Goal: Connect with others: Connect with others

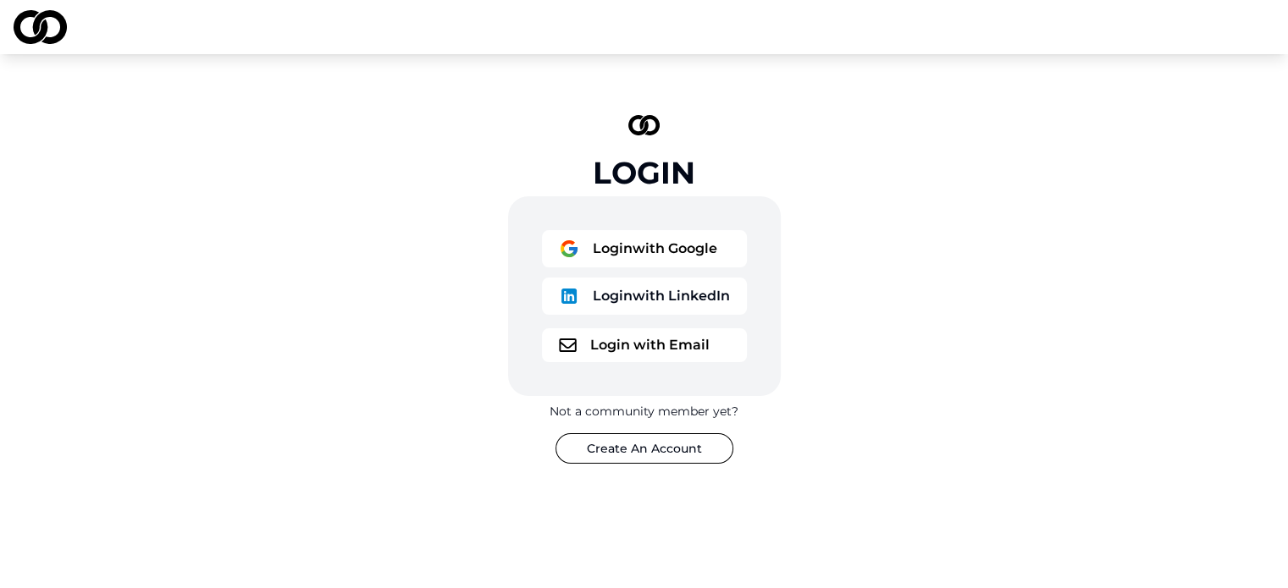
click at [705, 249] on button "Login with Google" at bounding box center [644, 248] width 205 height 37
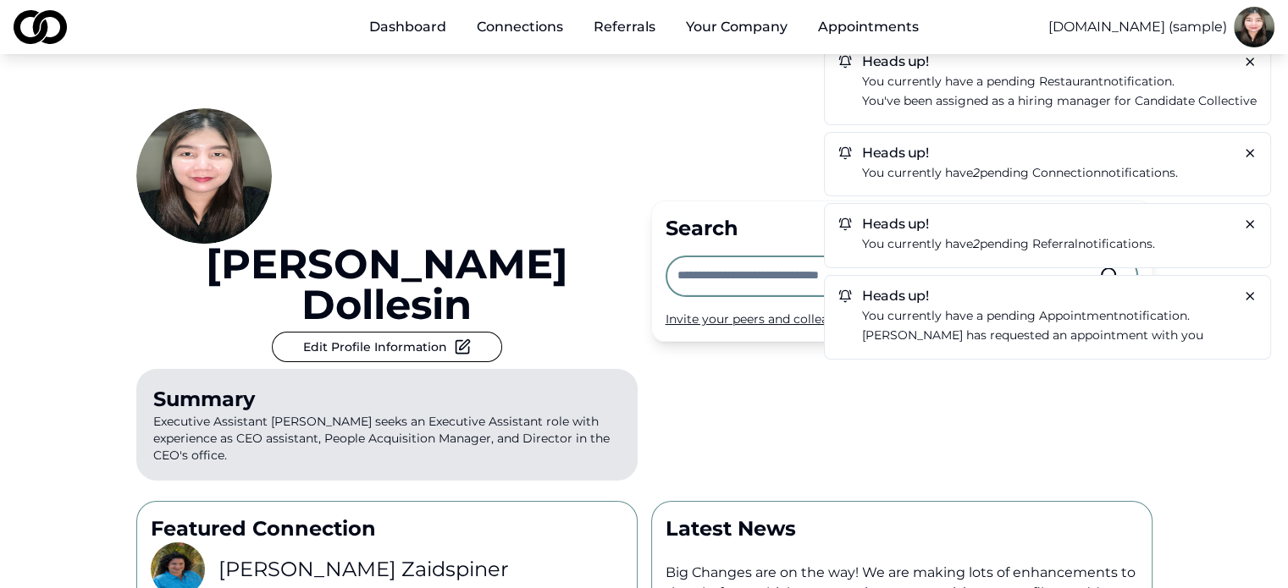
click at [1249, 73] on p "You currently have a pending Restaurant notification." at bounding box center [1059, 81] width 394 height 19
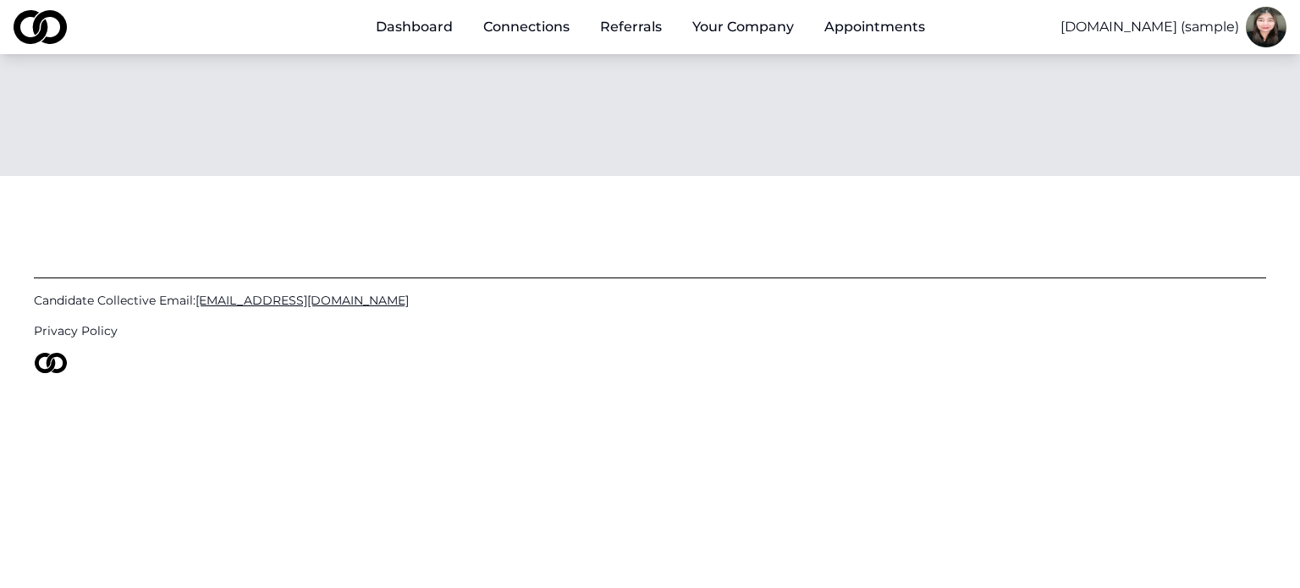
click at [495, 29] on link "Connections" at bounding box center [526, 27] width 113 height 34
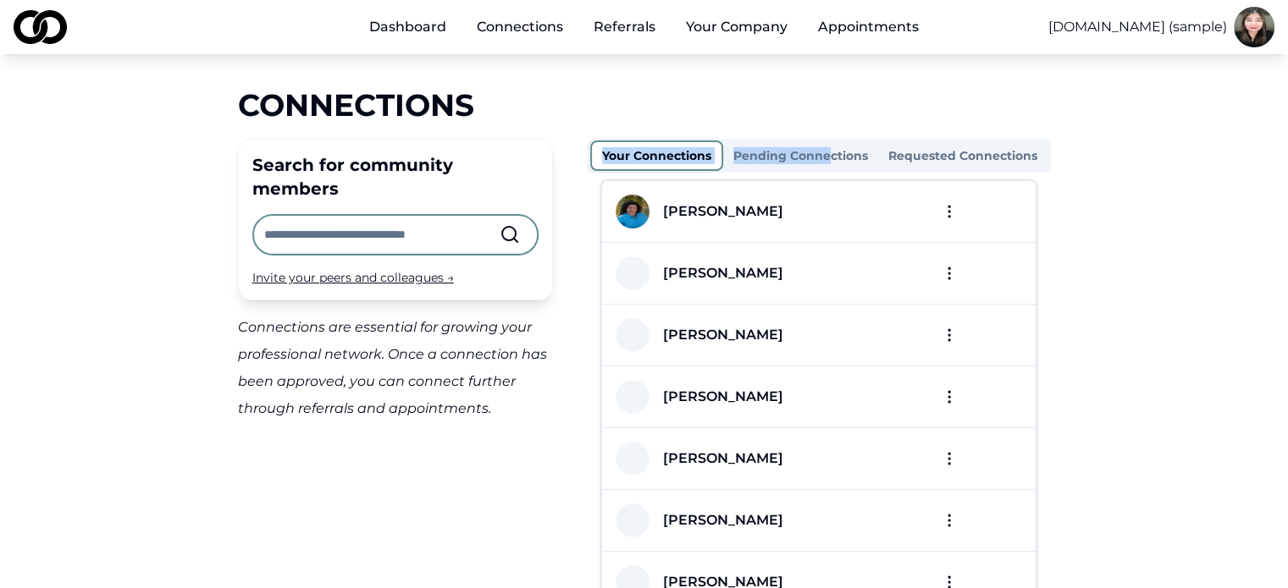
click at [826, 139] on div "Your Connections Pending Connections Requested Connections" at bounding box center [819, 156] width 464 height 34
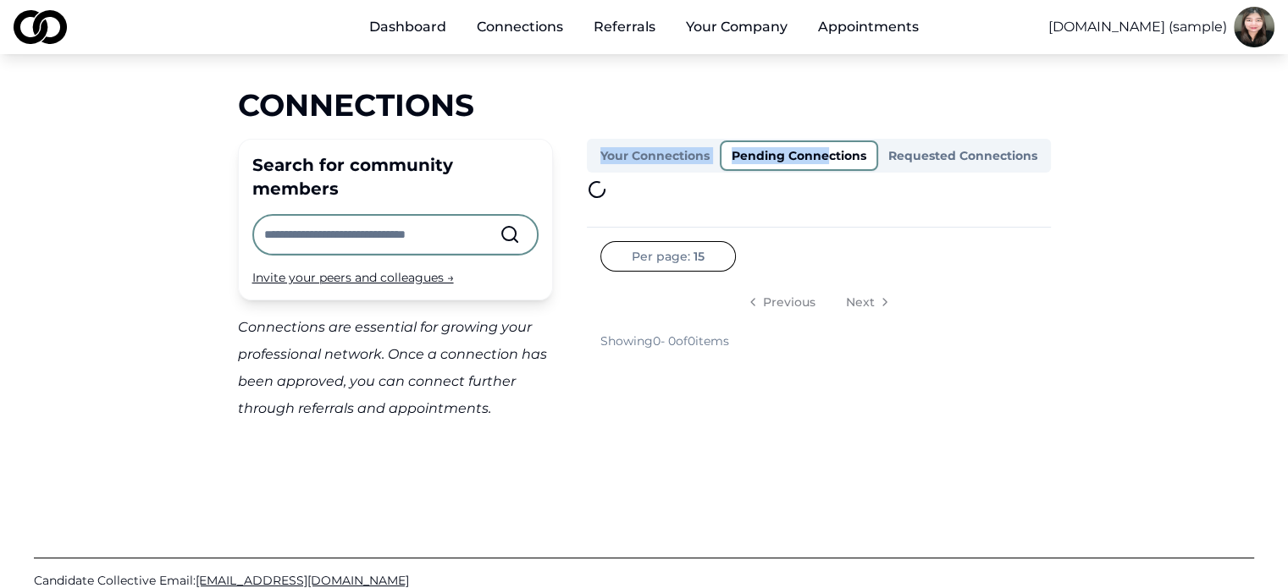
click at [847, 155] on button "Pending Connections" at bounding box center [799, 156] width 158 height 30
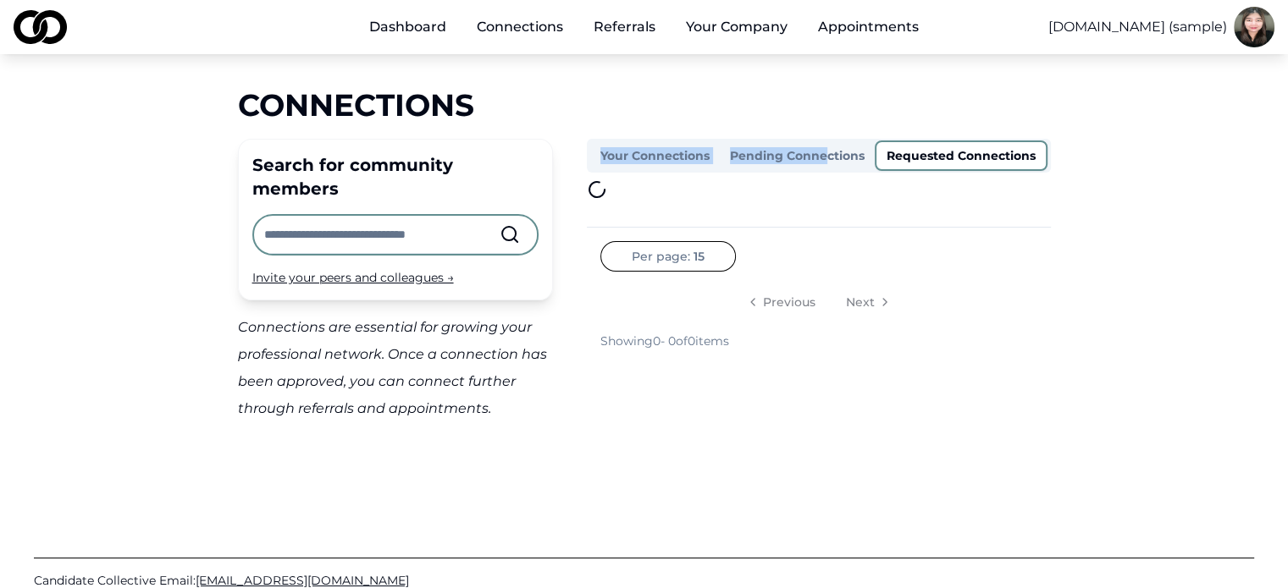
click at [969, 152] on button "Requested Connections" at bounding box center [960, 156] width 173 height 30
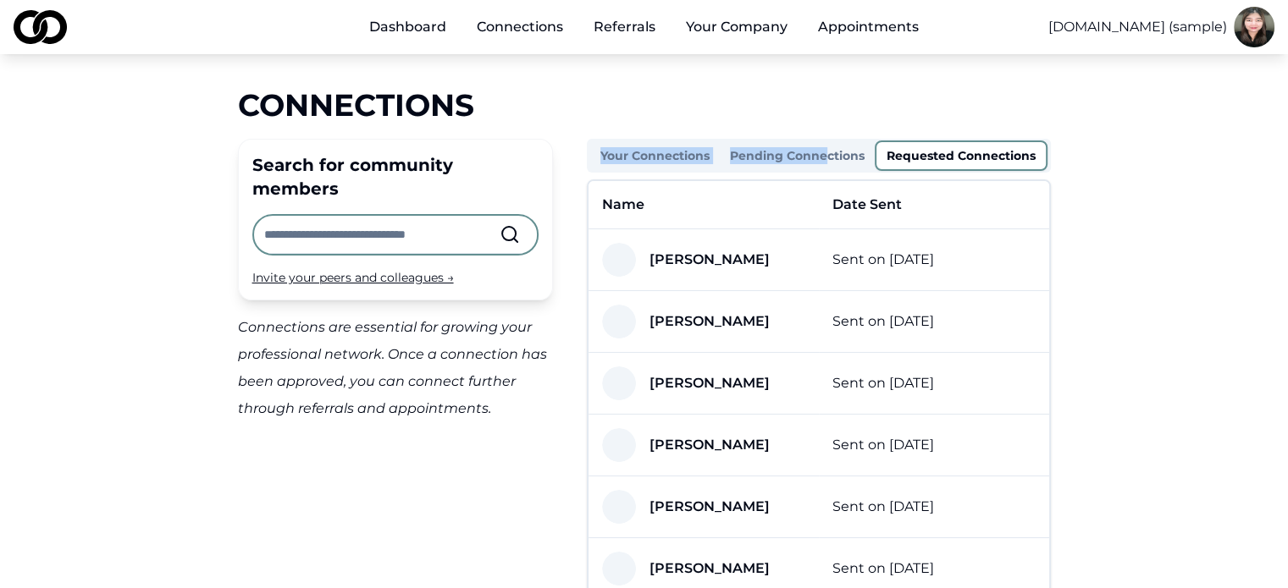
click at [693, 148] on button "Your Connections" at bounding box center [655, 155] width 130 height 27
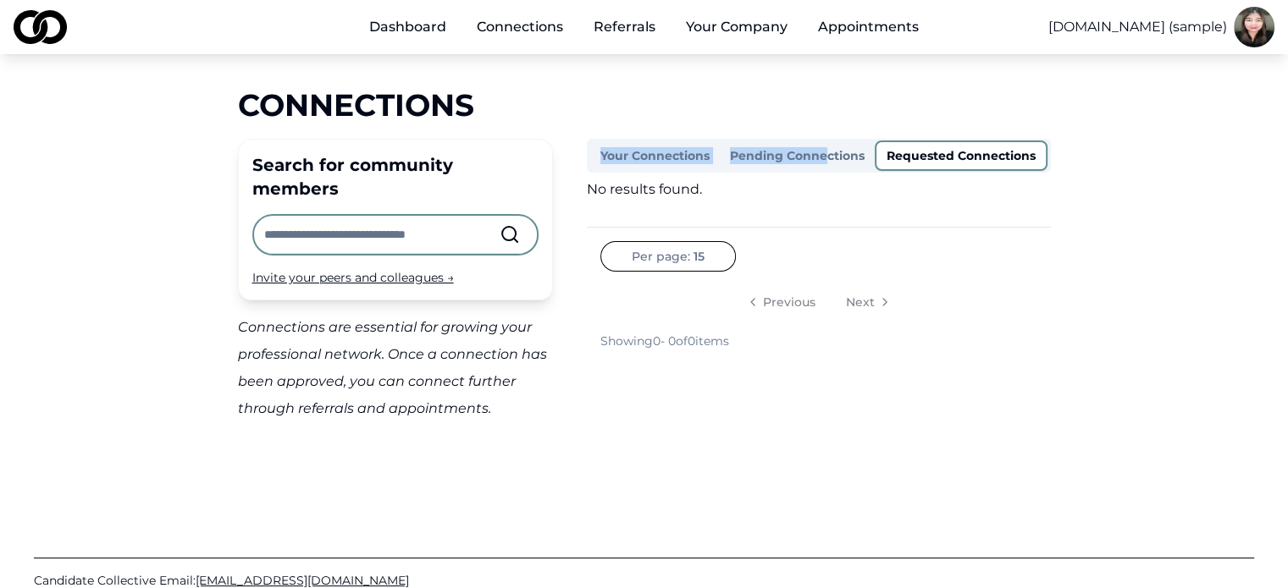
click at [1001, 154] on button "Requested Connections" at bounding box center [960, 156] width 173 height 30
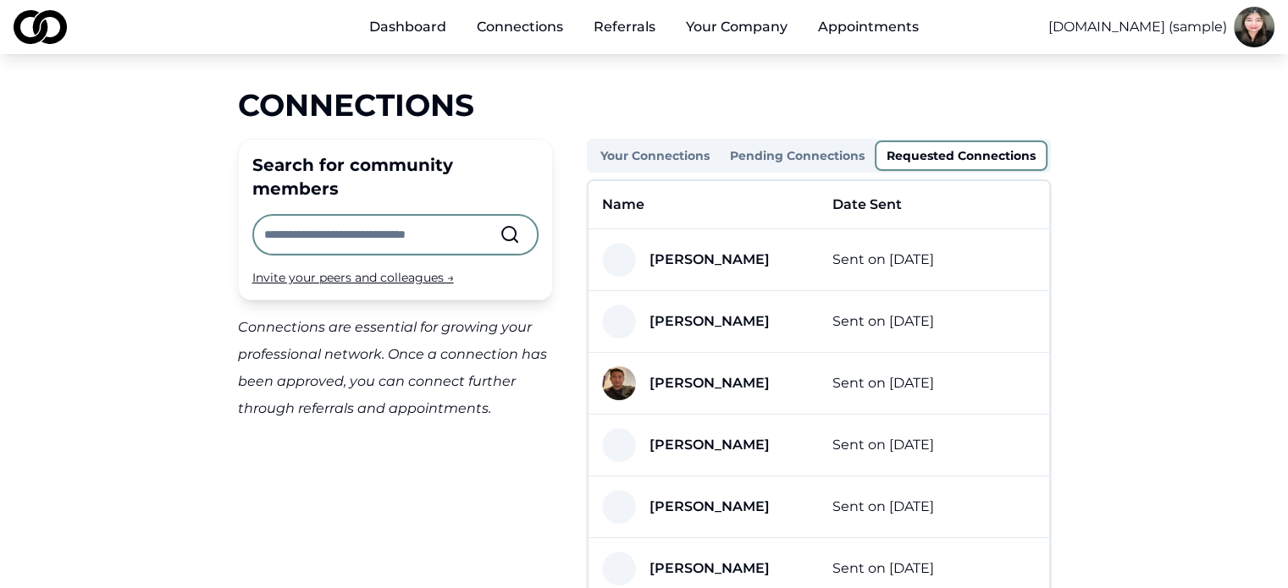
click at [341, 216] on input "text" at bounding box center [381, 234] width 235 height 37
